Goal: Transaction & Acquisition: Book appointment/travel/reservation

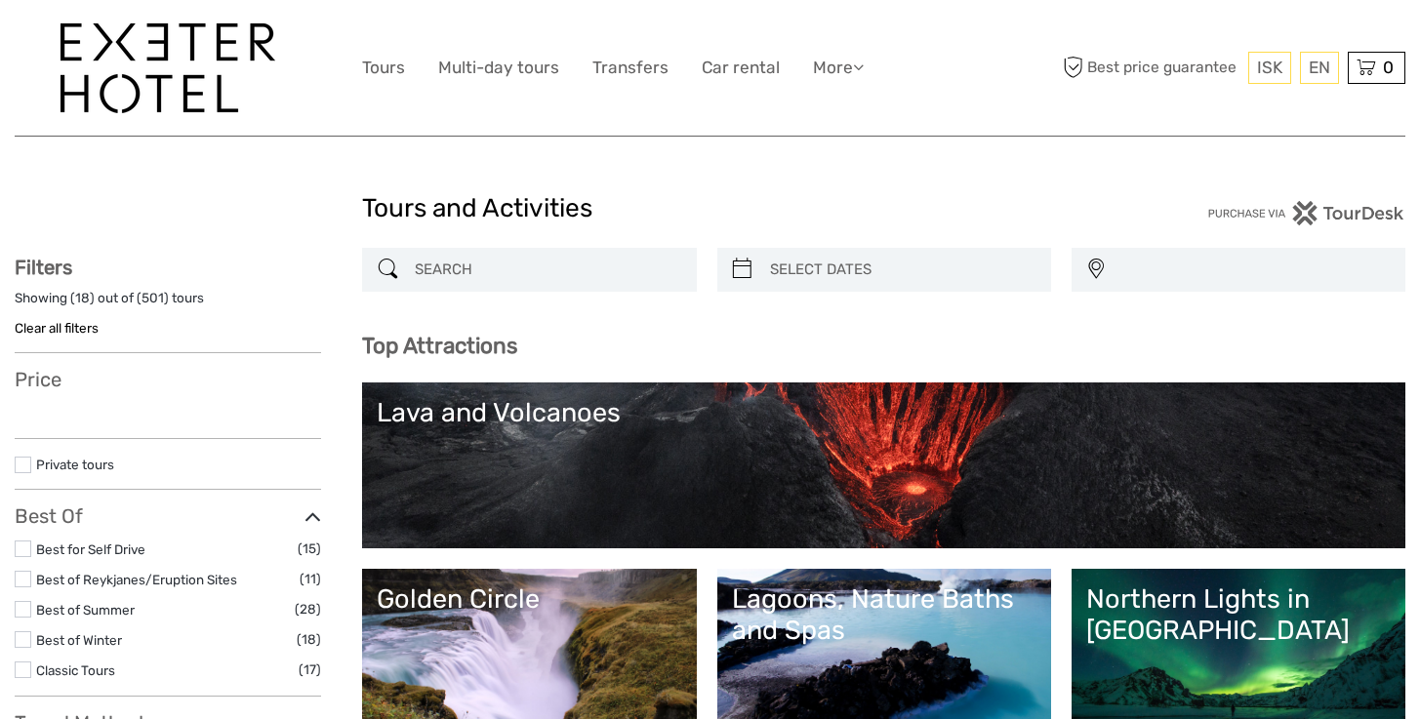
select select
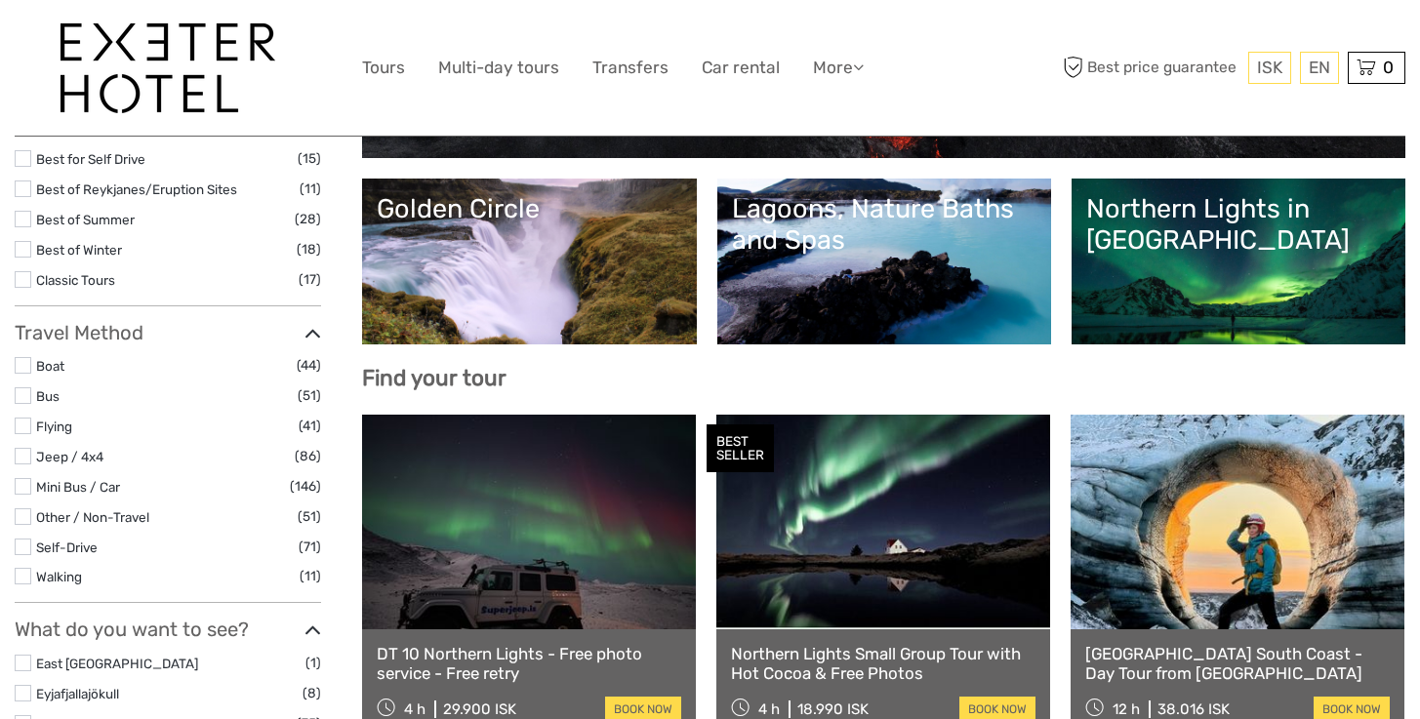
scroll to position [399, 0]
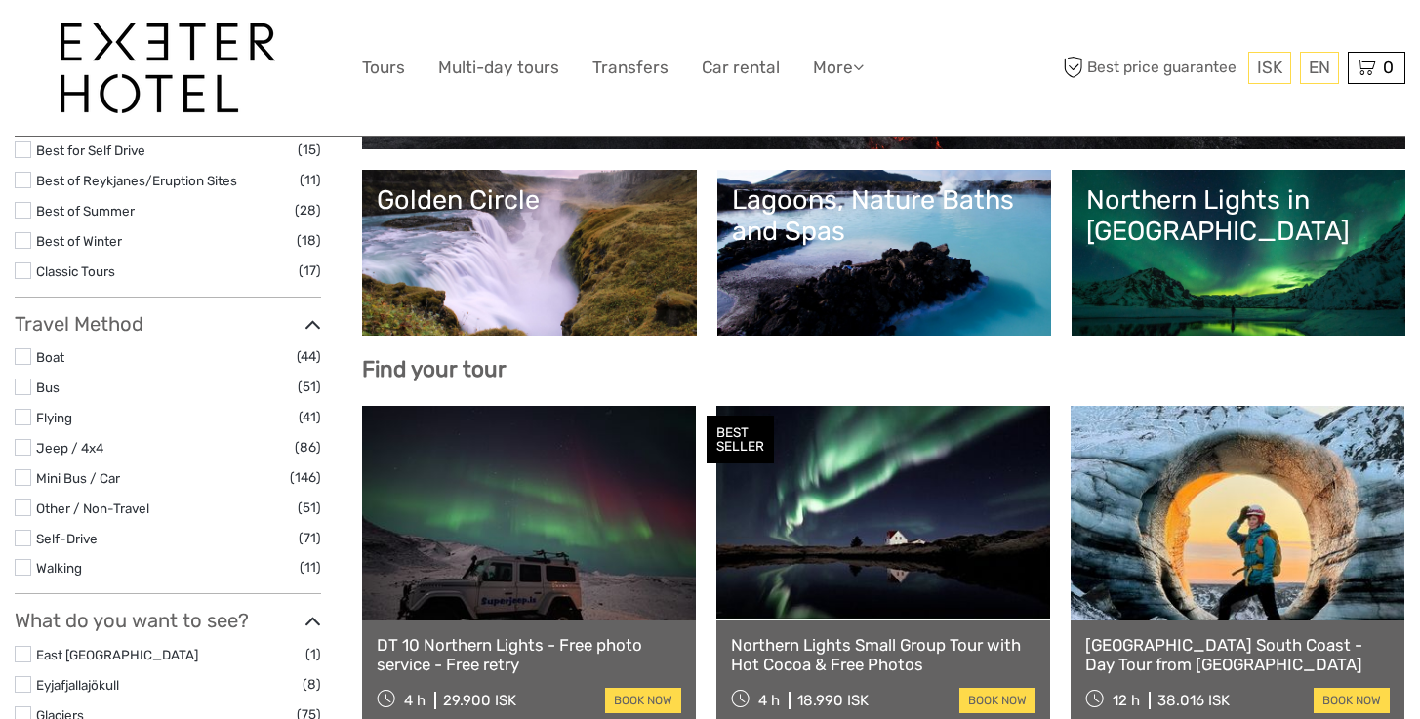
select select
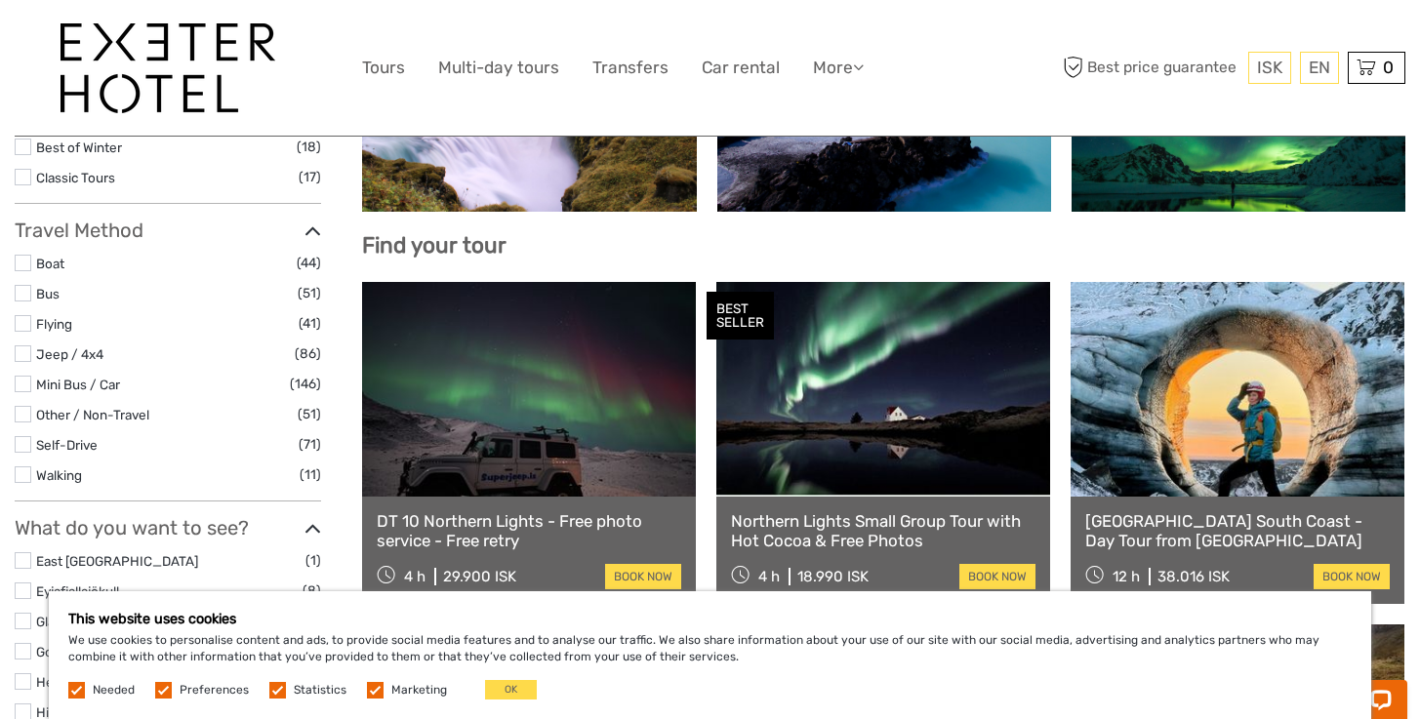
scroll to position [527, 0]
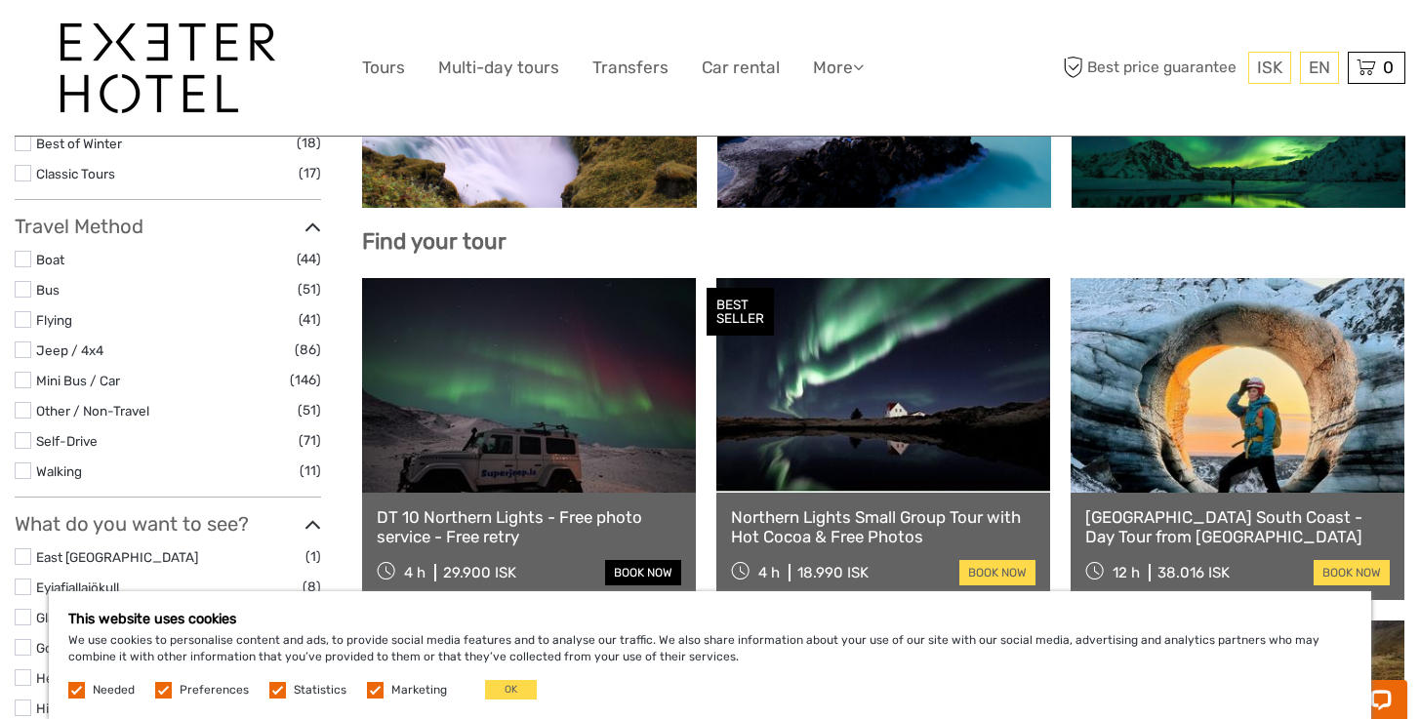
click at [612, 569] on link "book now" at bounding box center [643, 572] width 76 height 25
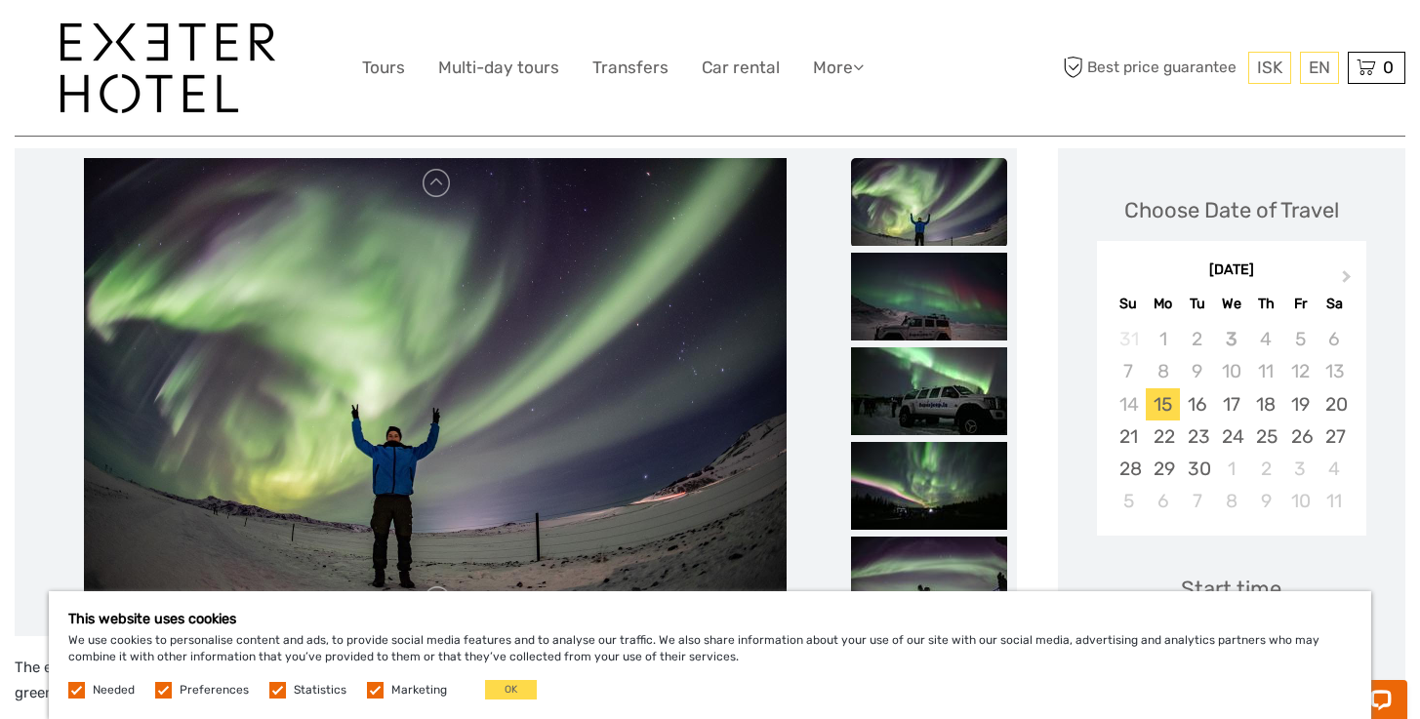
scroll to position [305, 0]
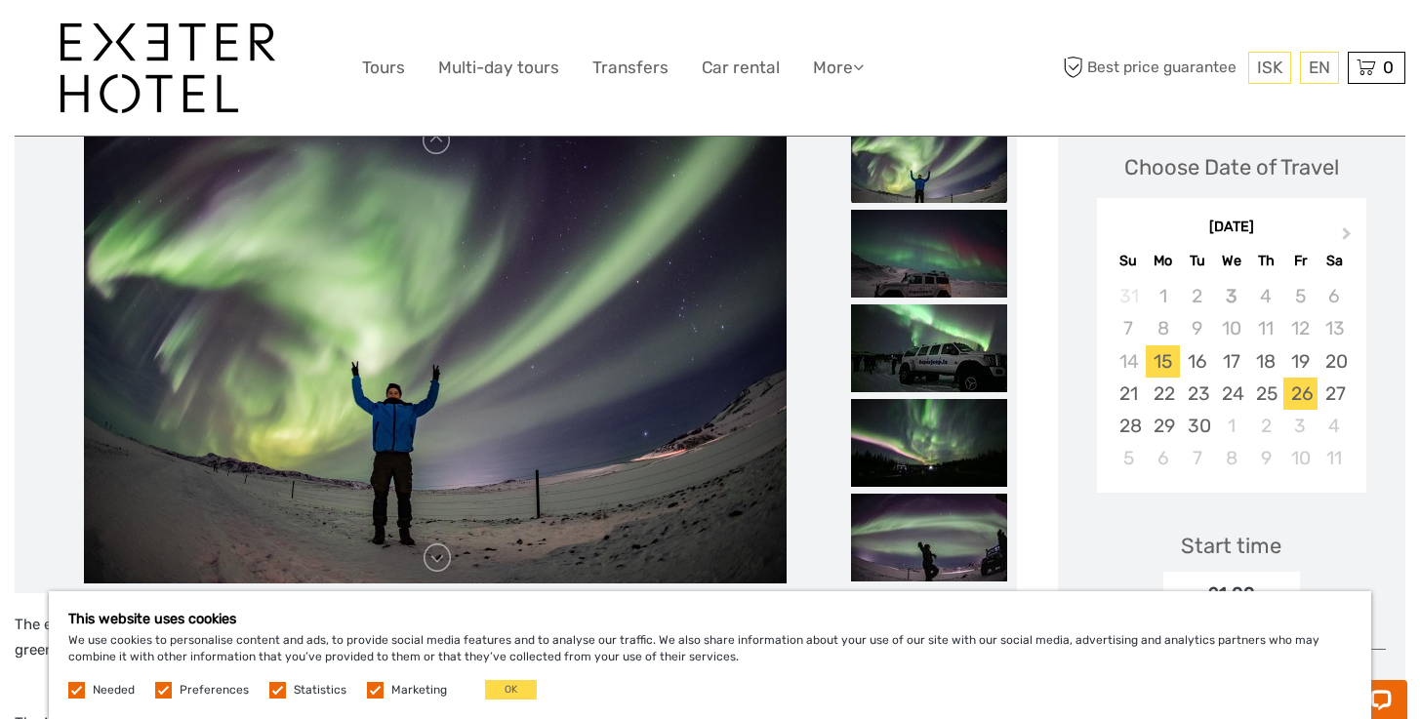
click at [1294, 378] on div "26" at bounding box center [1301, 394] width 34 height 32
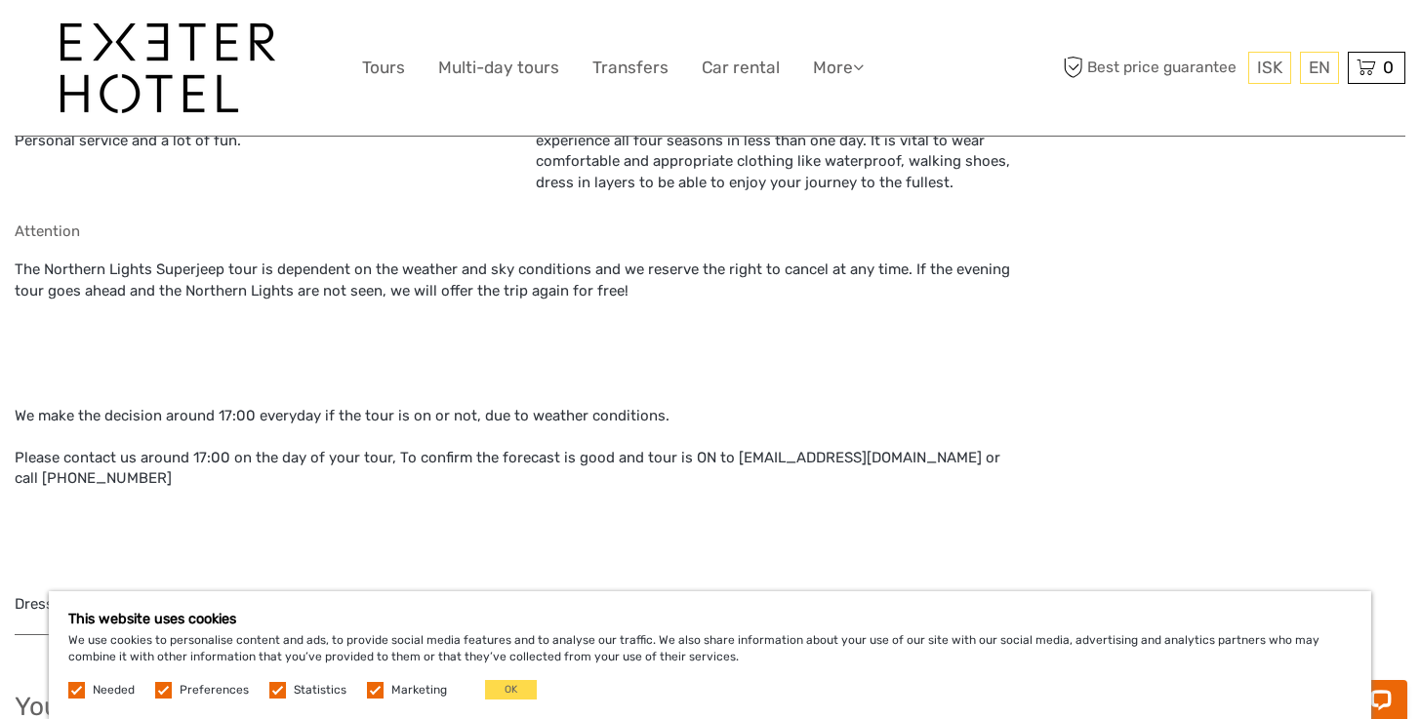
scroll to position [2030, 0]
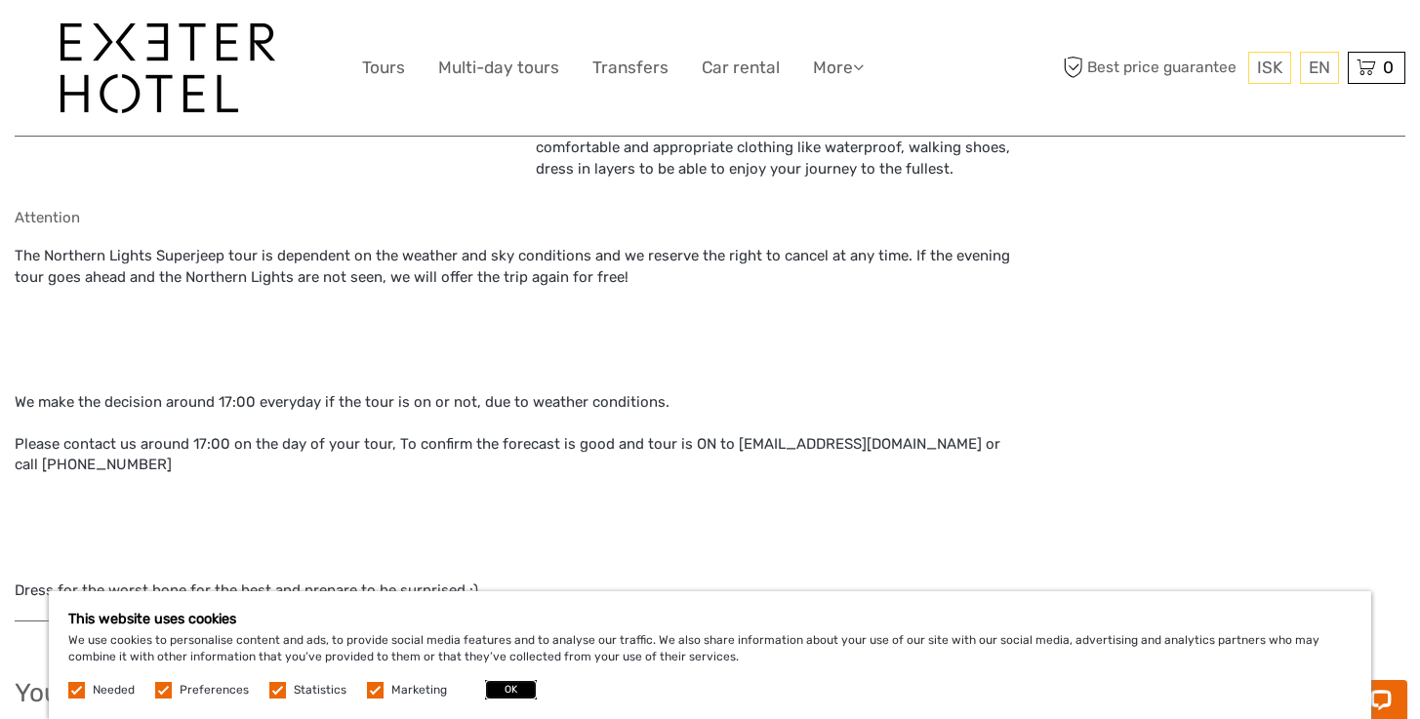
click at [492, 694] on button "OK" at bounding box center [511, 690] width 52 height 20
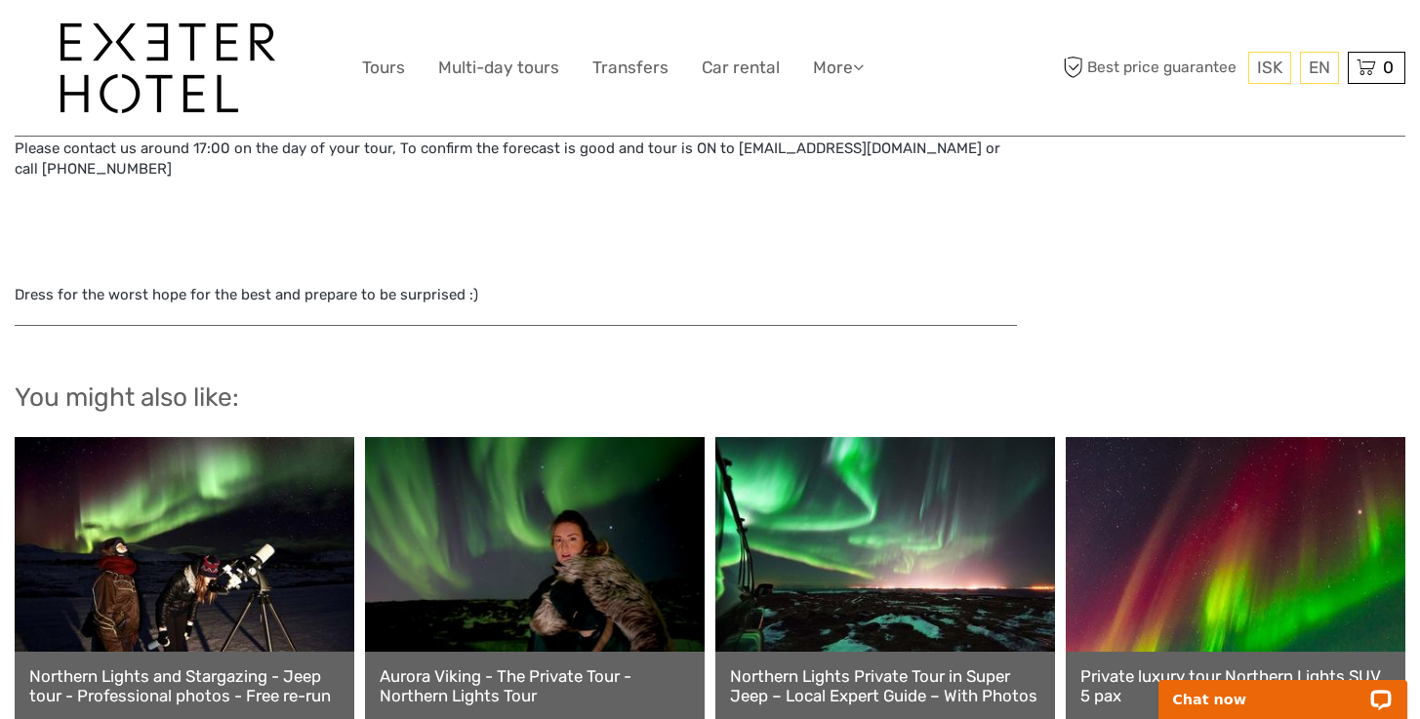
scroll to position [2424, 0]
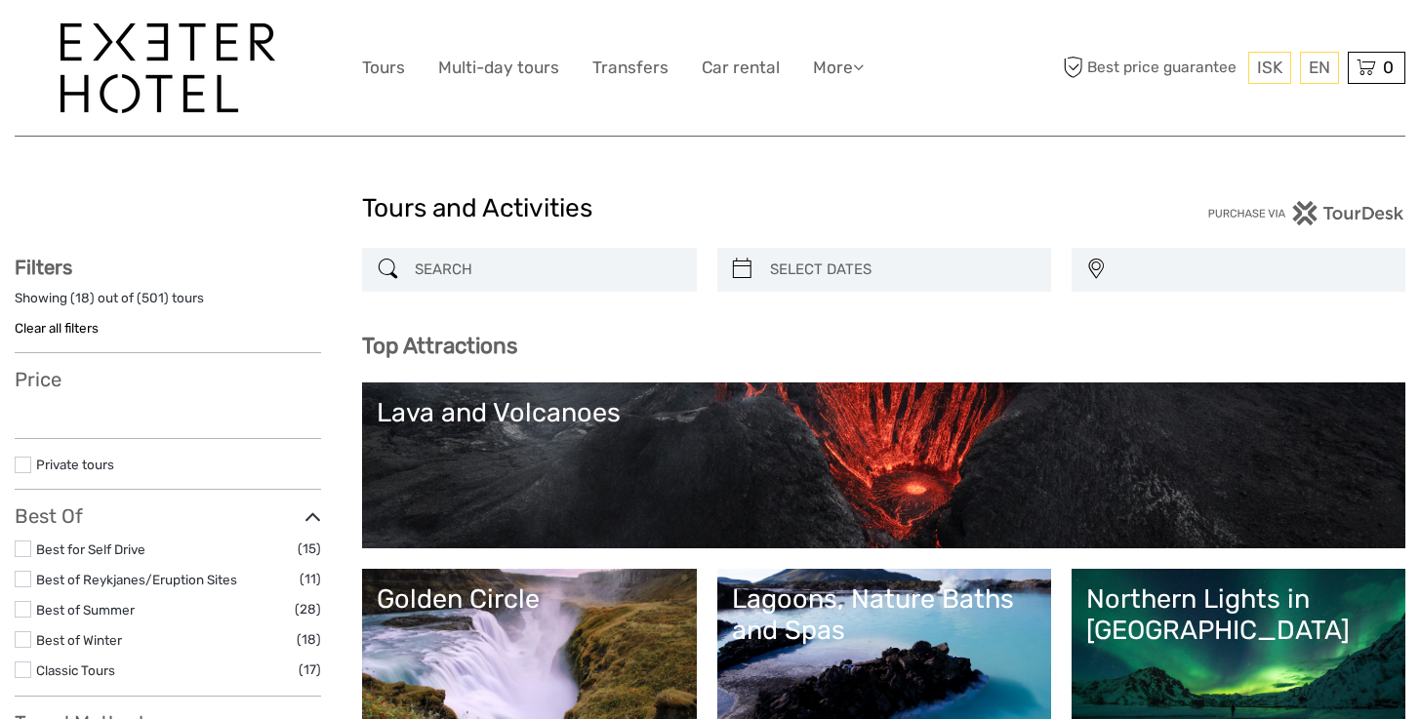
select select
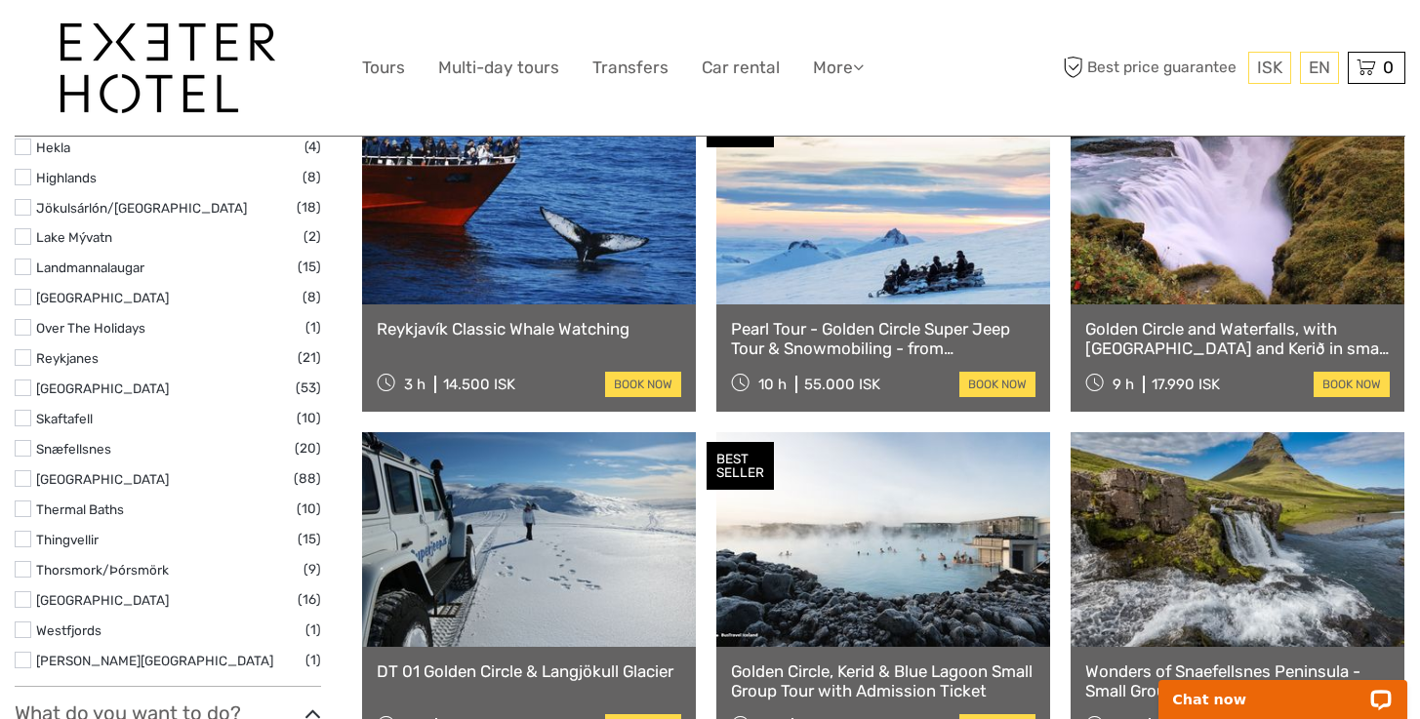
scroll to position [1096, 0]
